Goal: Task Accomplishment & Management: Use online tool/utility

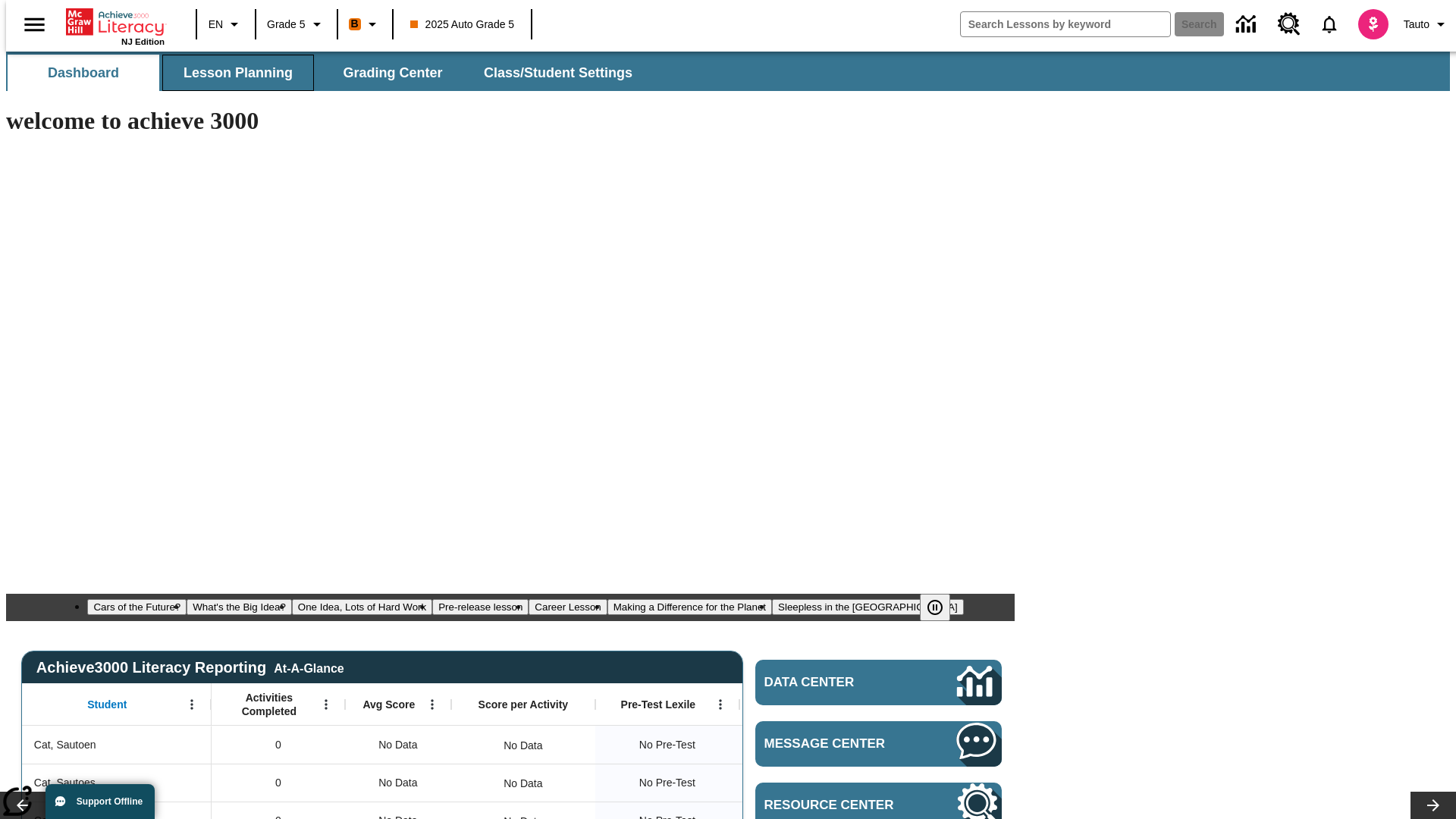
click at [233, 72] on span "Lesson Planning" at bounding box center [239, 73] width 110 height 18
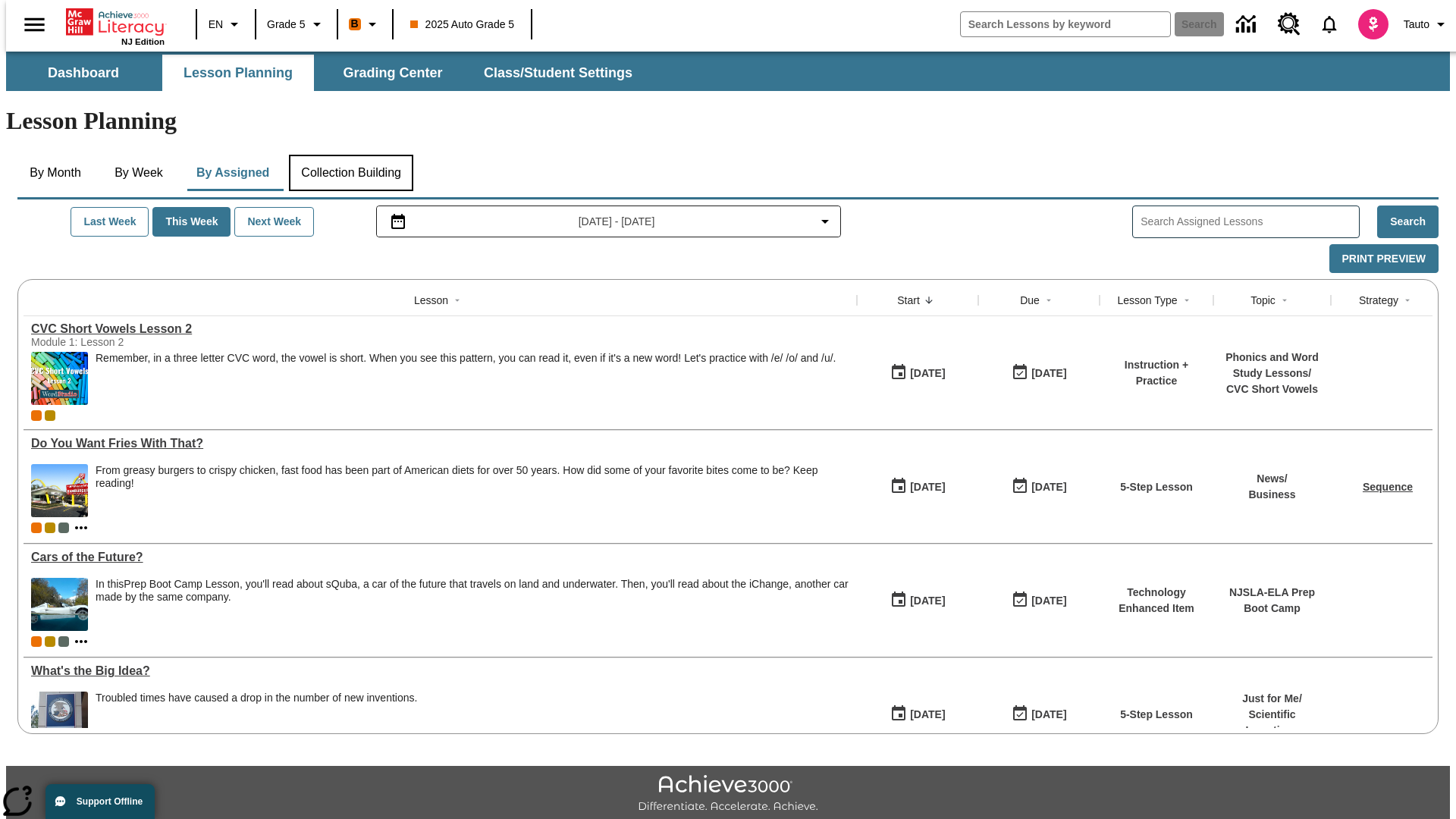
click at [350, 155] on button "Collection Building" at bounding box center [351, 172] width 125 height 36
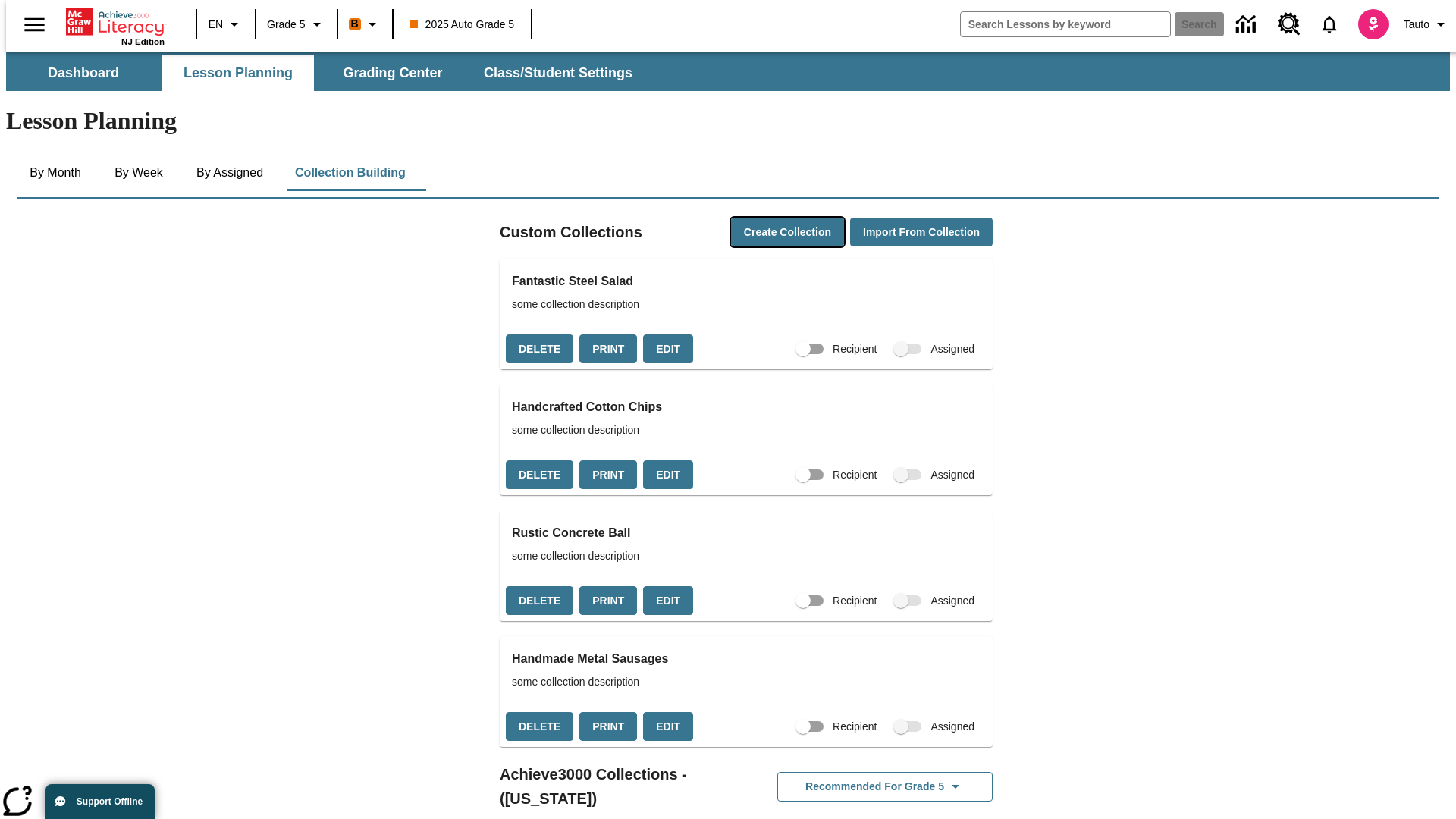
click at [758, 217] on button "Create Collection" at bounding box center [788, 231] width 113 height 29
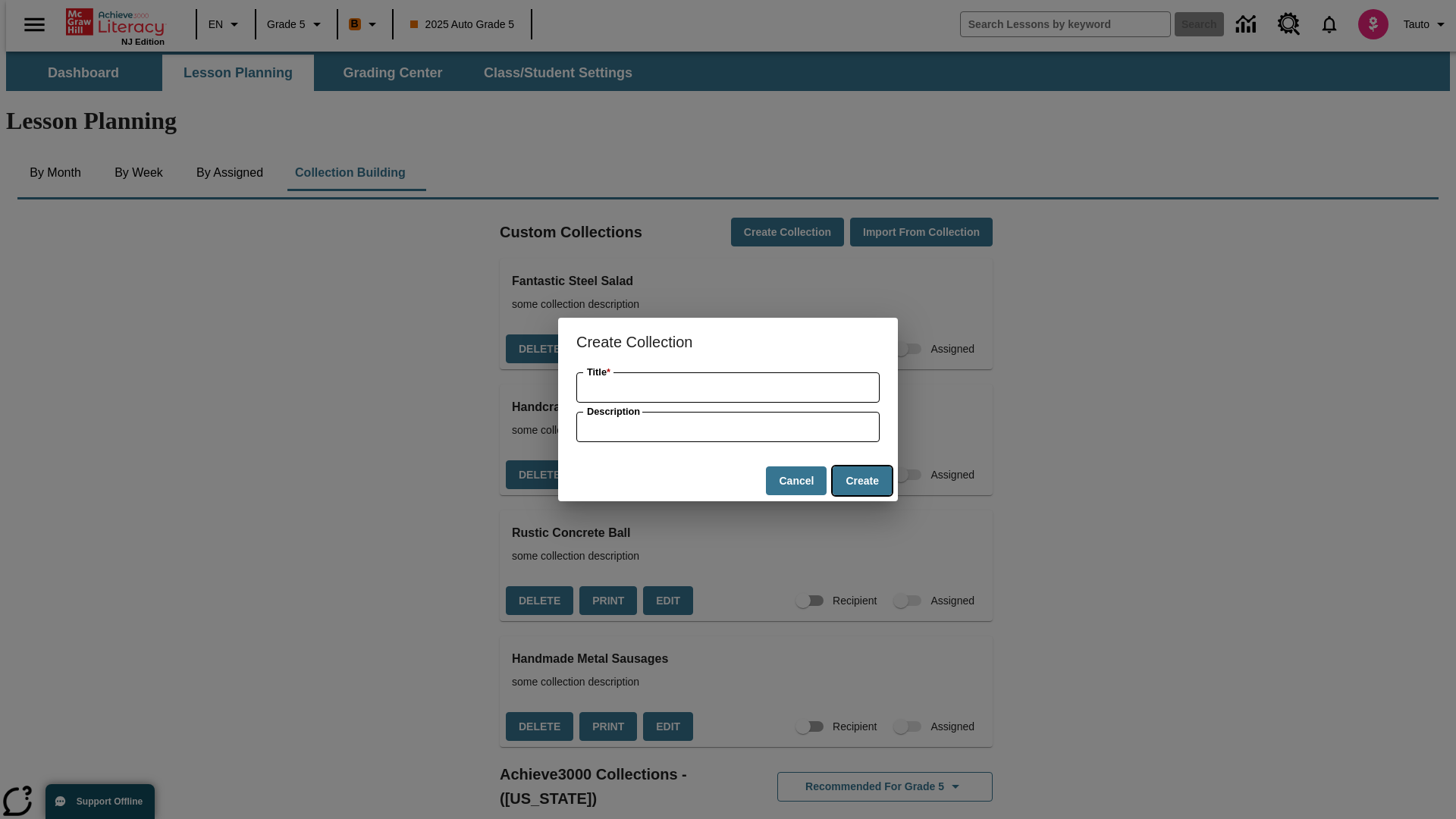
click at [862, 481] on button "Create" at bounding box center [862, 481] width 59 height 29
type input "Ergonomic Metal Computer"
type input "some collection description"
click at [862, 481] on button "Create" at bounding box center [862, 481] width 59 height 29
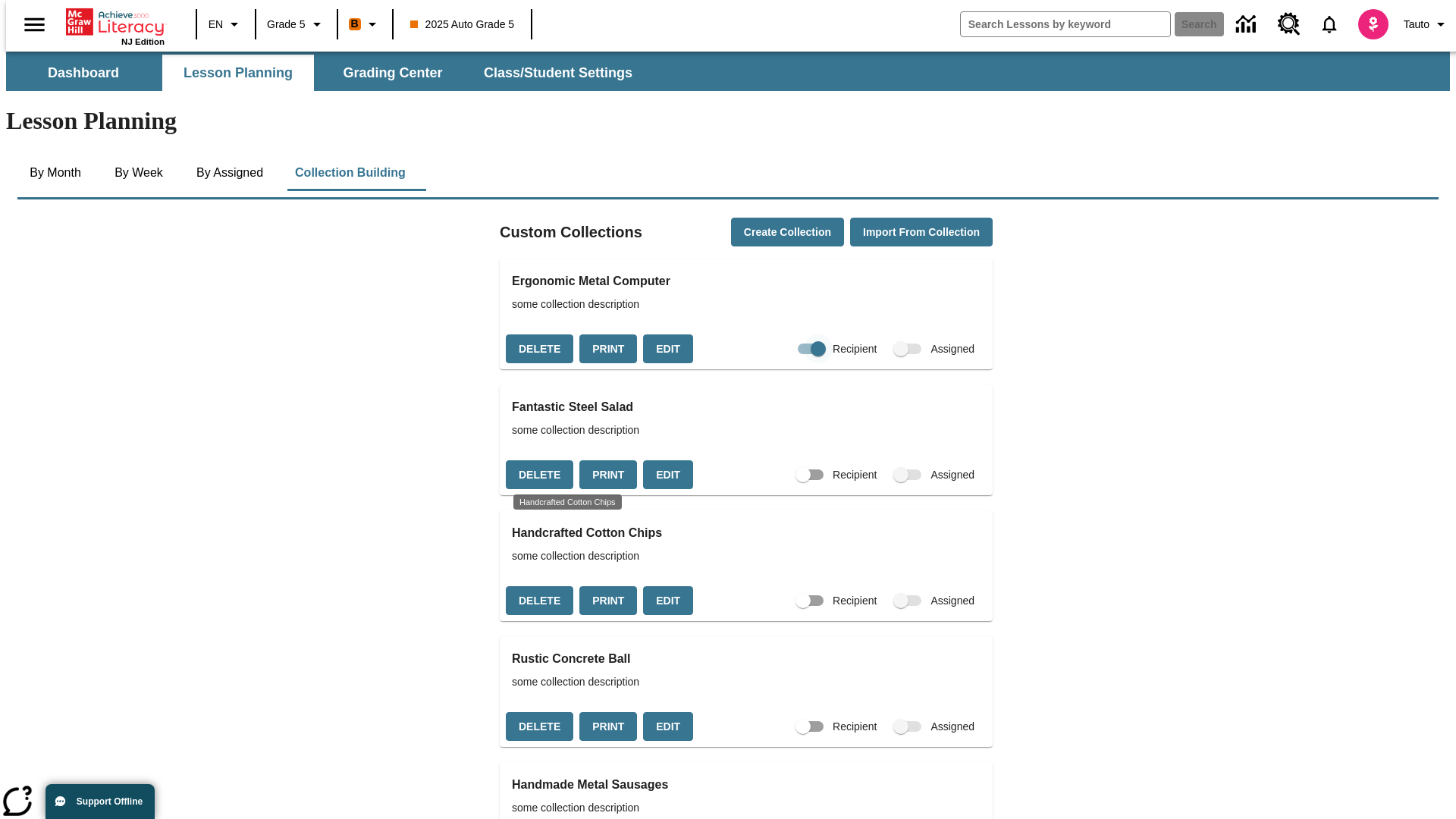
click at [788, 334] on input "Recipient" at bounding box center [819, 348] width 87 height 29
checkbox input "false"
click at [537, 334] on button "Delete" at bounding box center [539, 348] width 67 height 29
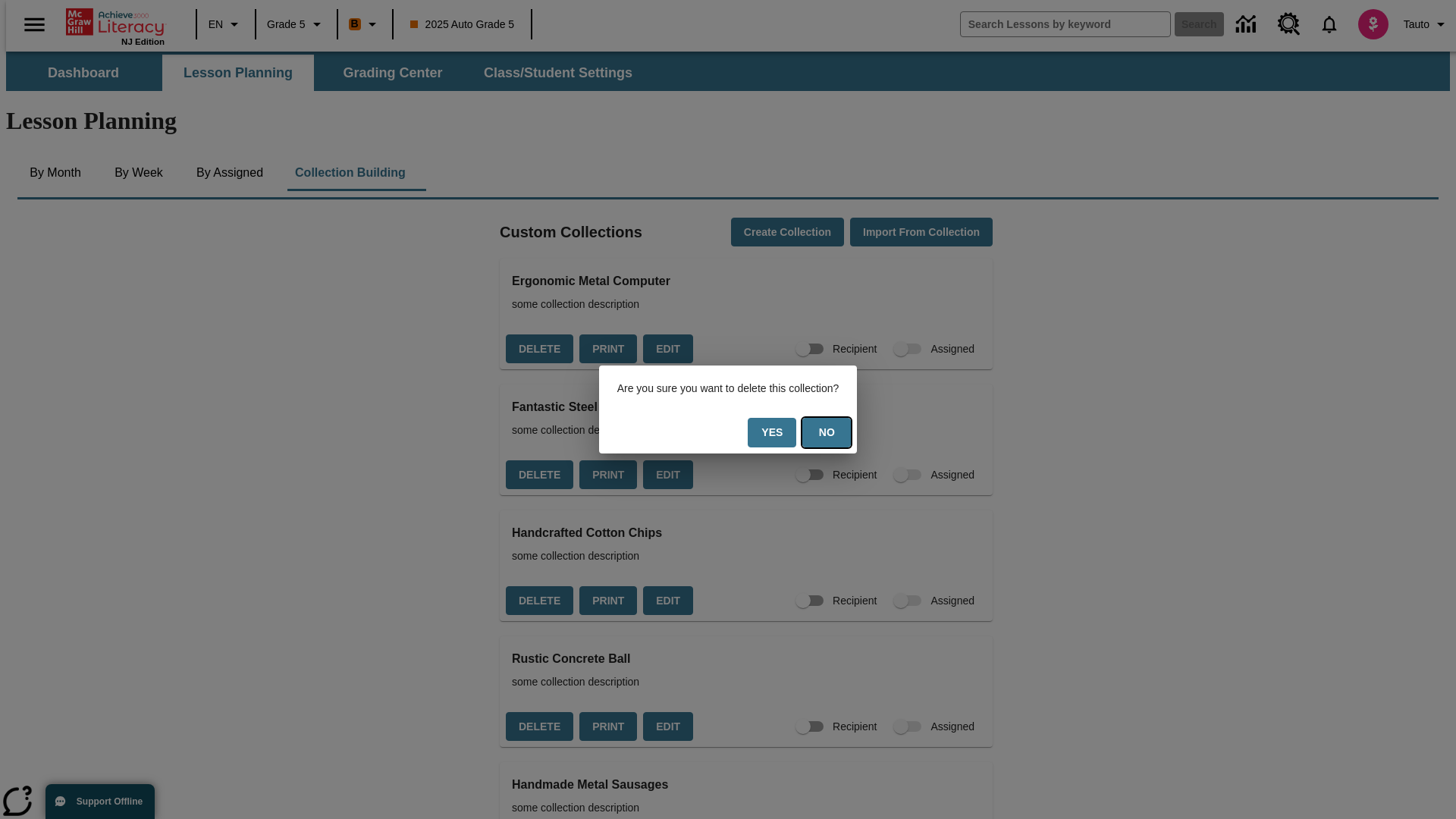
click at [836, 432] on button "No" at bounding box center [827, 432] width 49 height 29
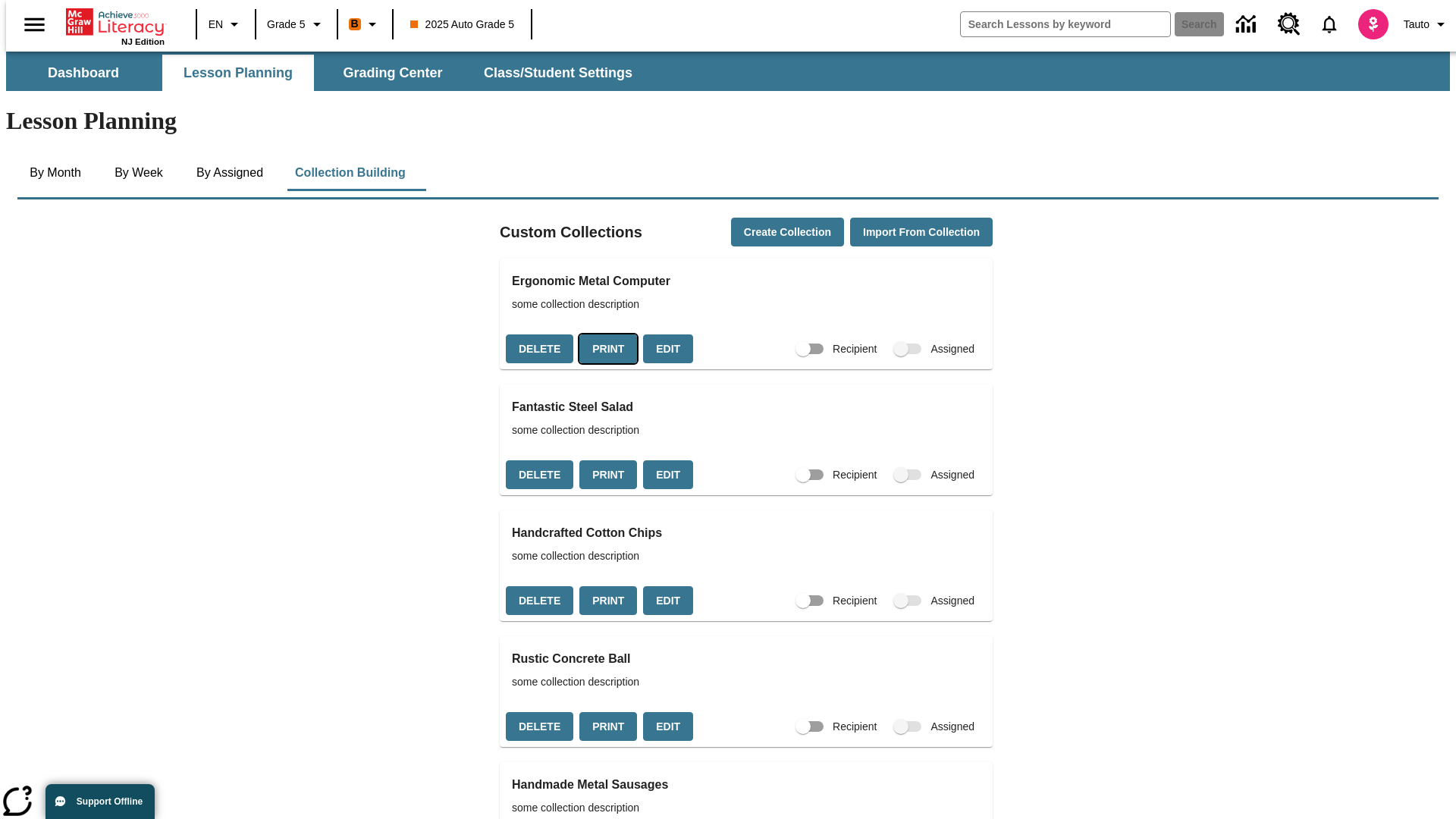
click at [604, 334] on button "Print" at bounding box center [608, 348] width 57 height 29
